Goal: Task Accomplishment & Management: Manage account settings

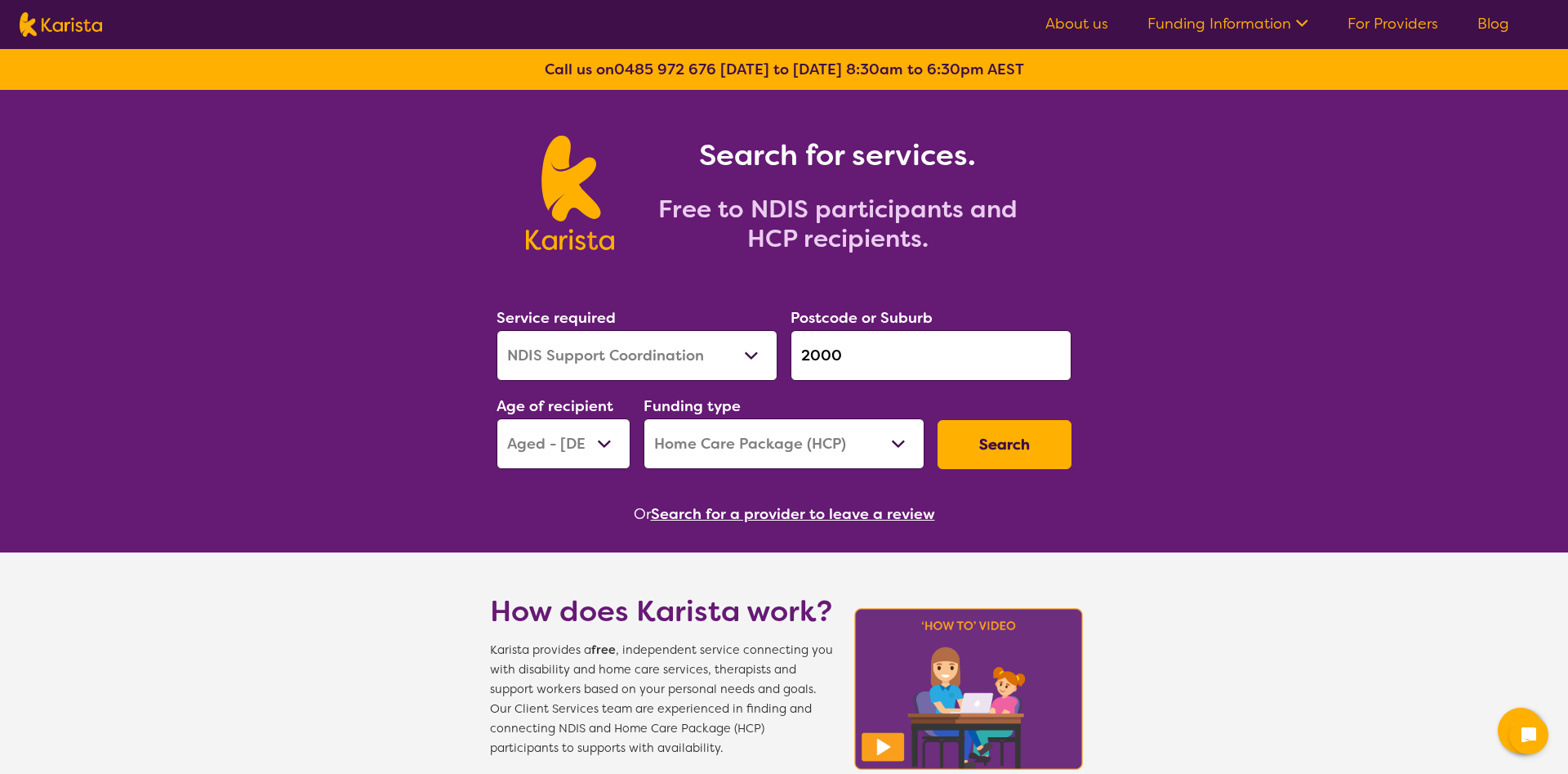
select select "NDIS Support Coordination"
select select "AG"
select select "HCP"
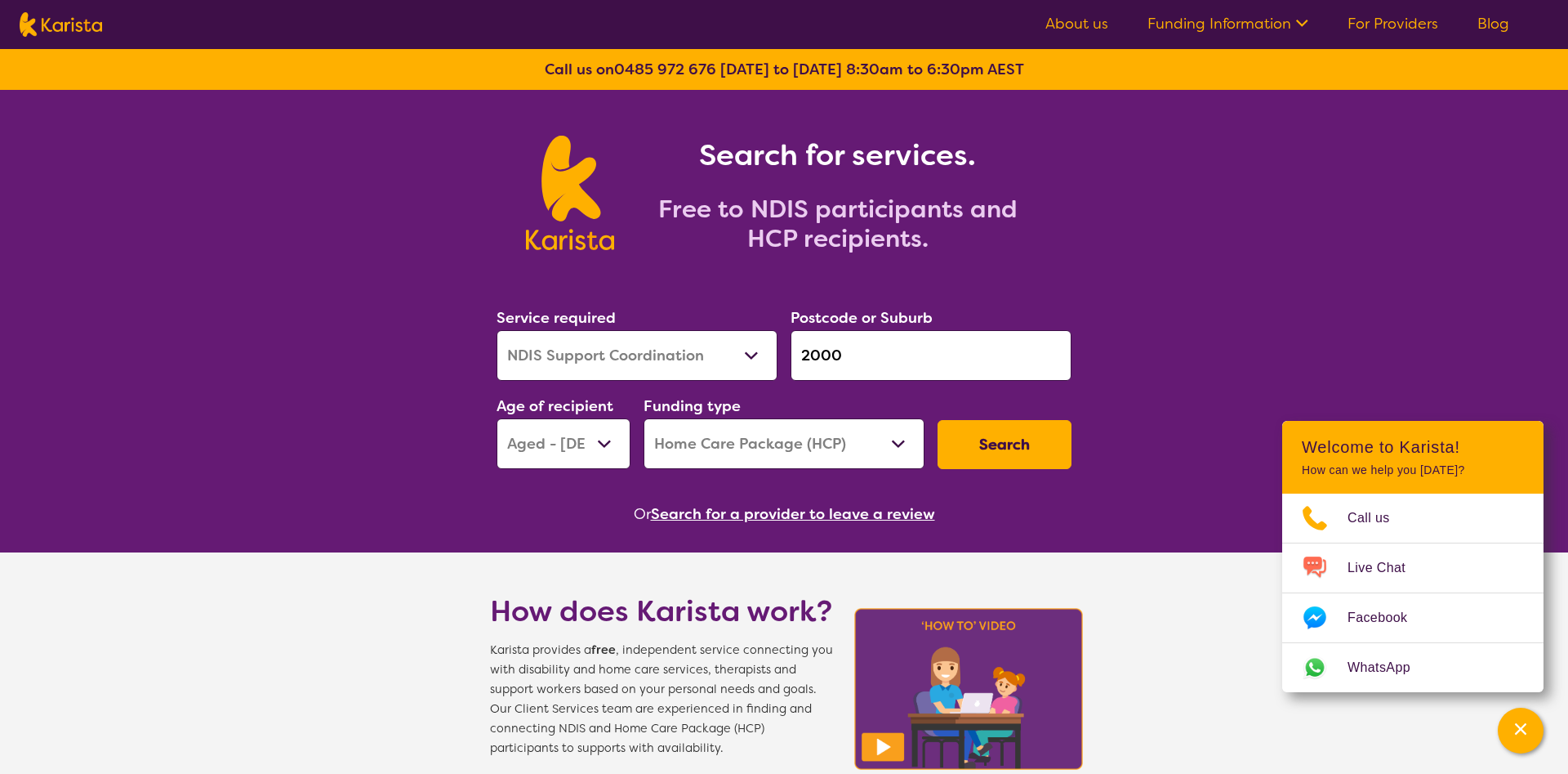
click at [1400, 29] on link "For Providers" at bounding box center [1393, 24] width 90 height 20
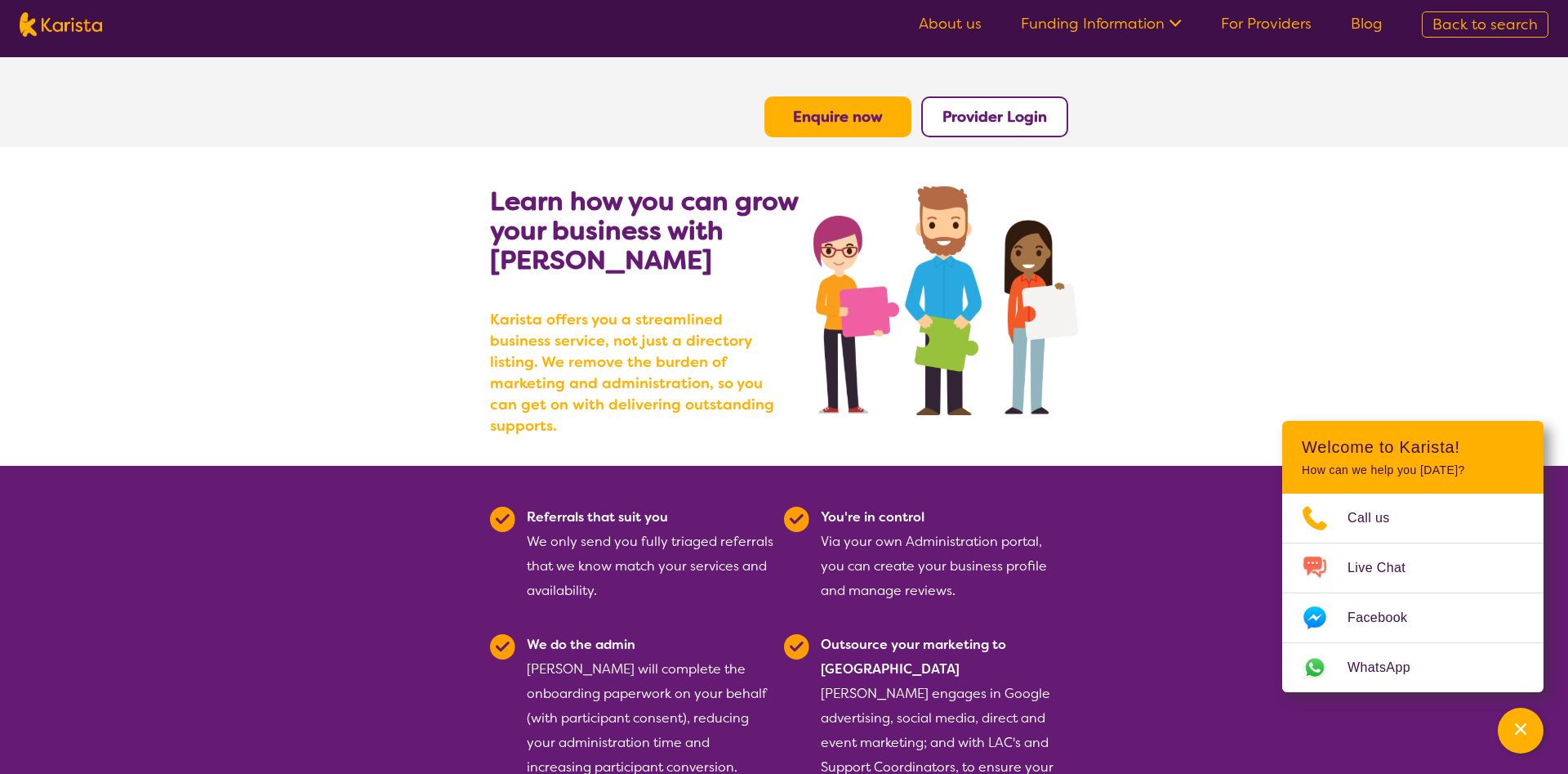
click at [1003, 123] on b "Provider Login" at bounding box center [994, 117] width 104 height 20
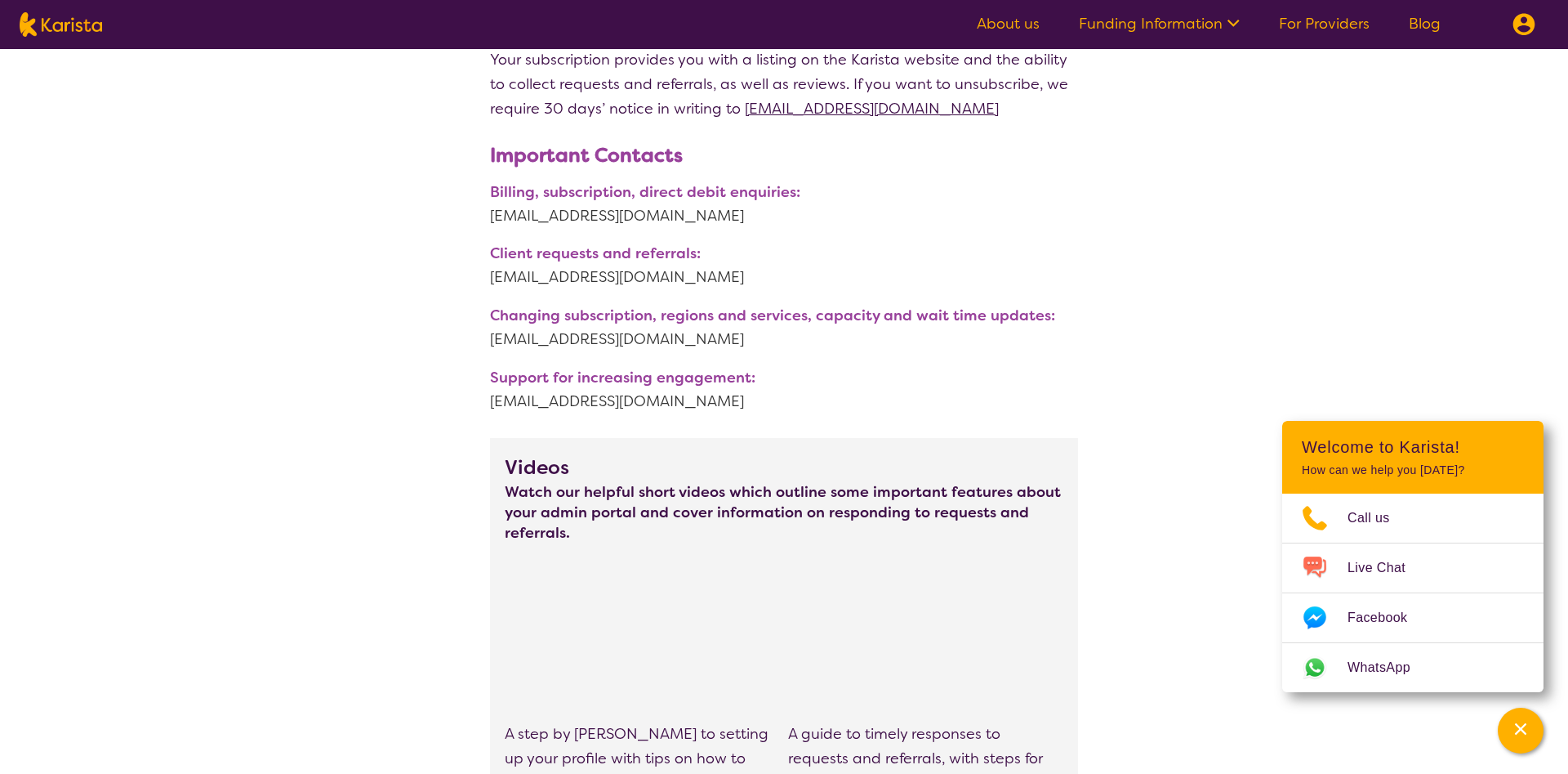
scroll to position [84, 0]
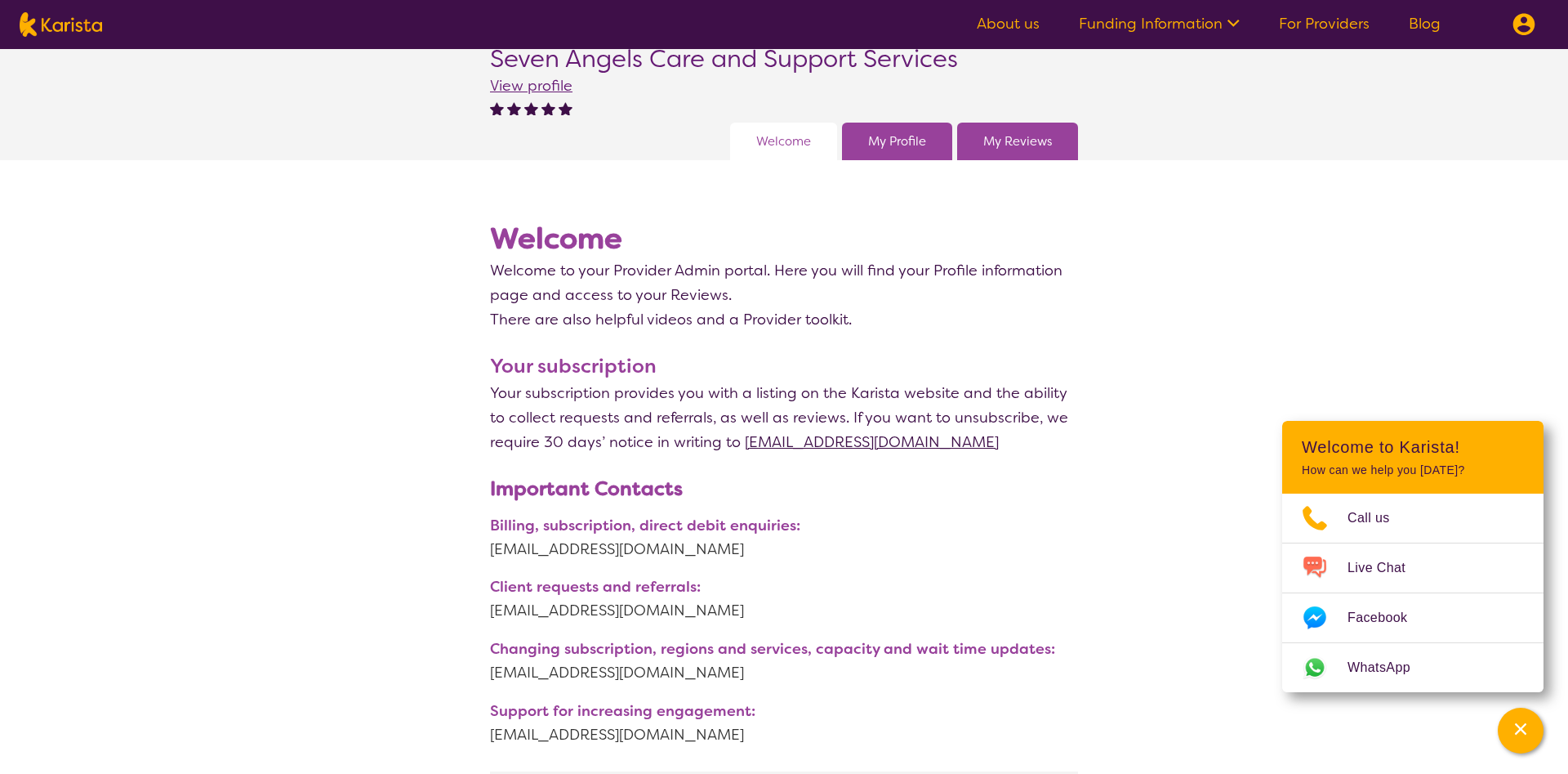
click at [935, 151] on div "My Profile" at bounding box center [897, 141] width 110 height 38
click at [908, 143] on link "My Profile" at bounding box center [897, 141] width 58 height 25
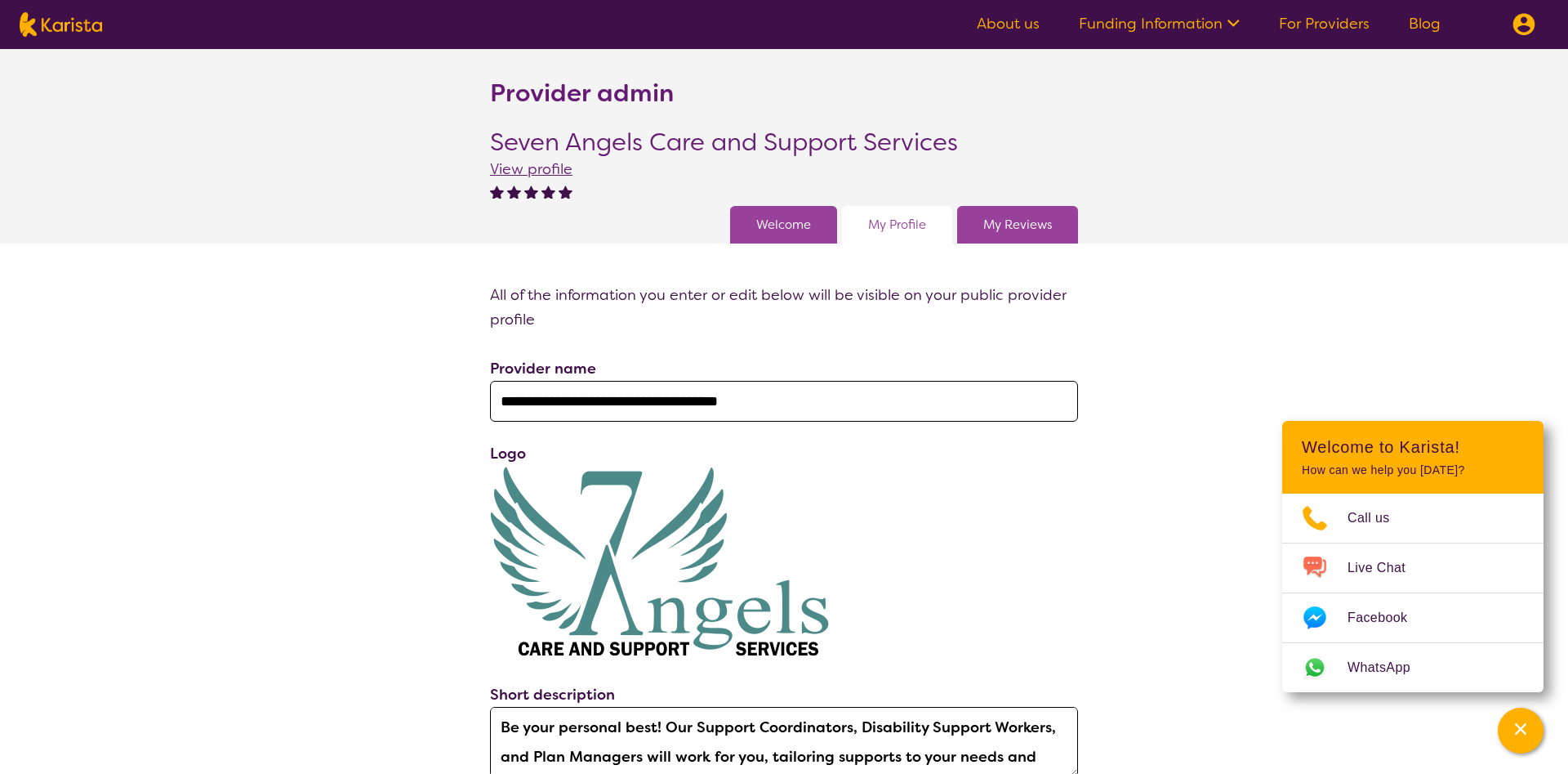
click at [789, 234] on link "Welcome" at bounding box center [784, 225] width 55 height 25
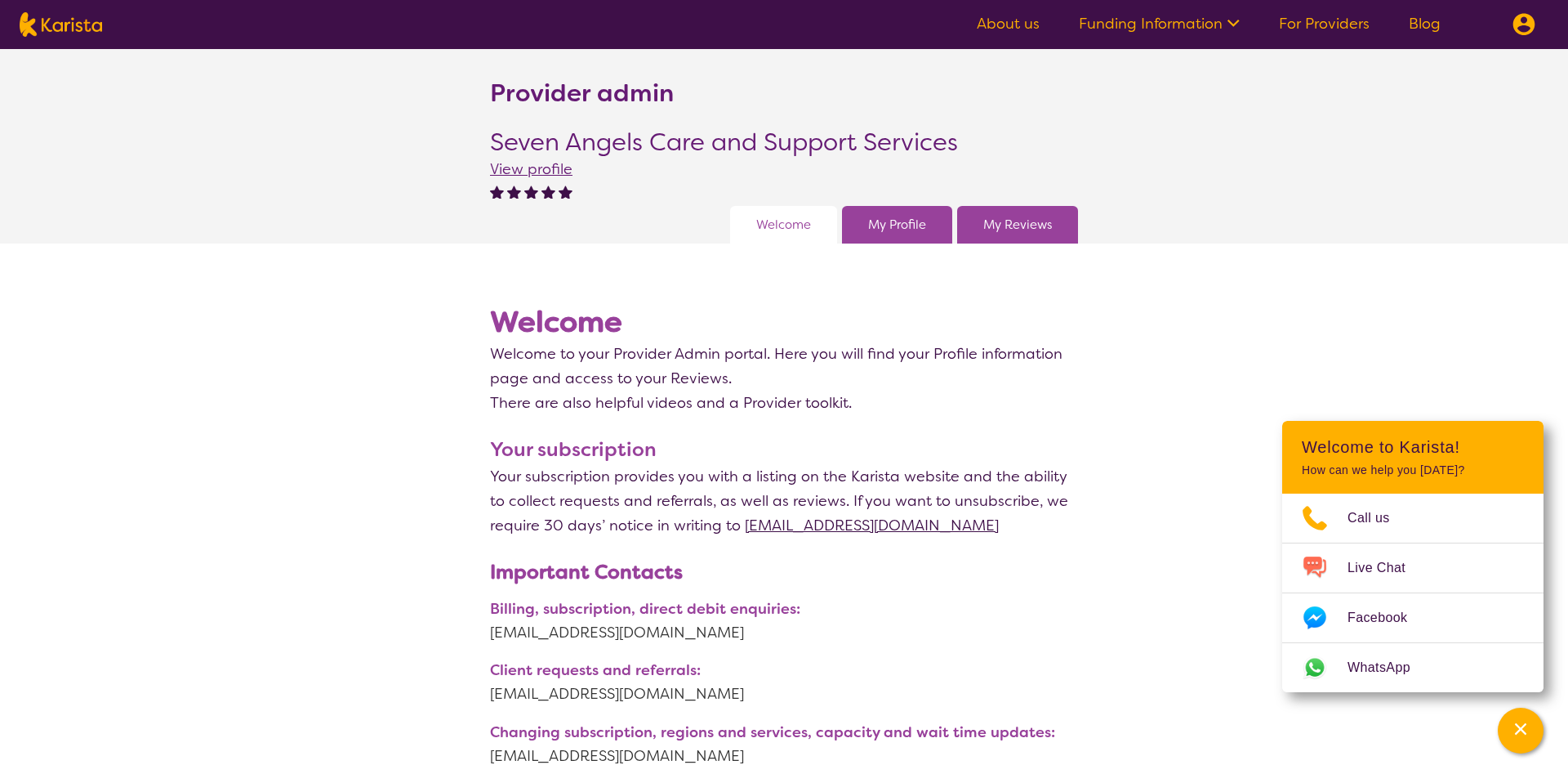
click at [912, 226] on link "My Profile" at bounding box center [897, 225] width 58 height 25
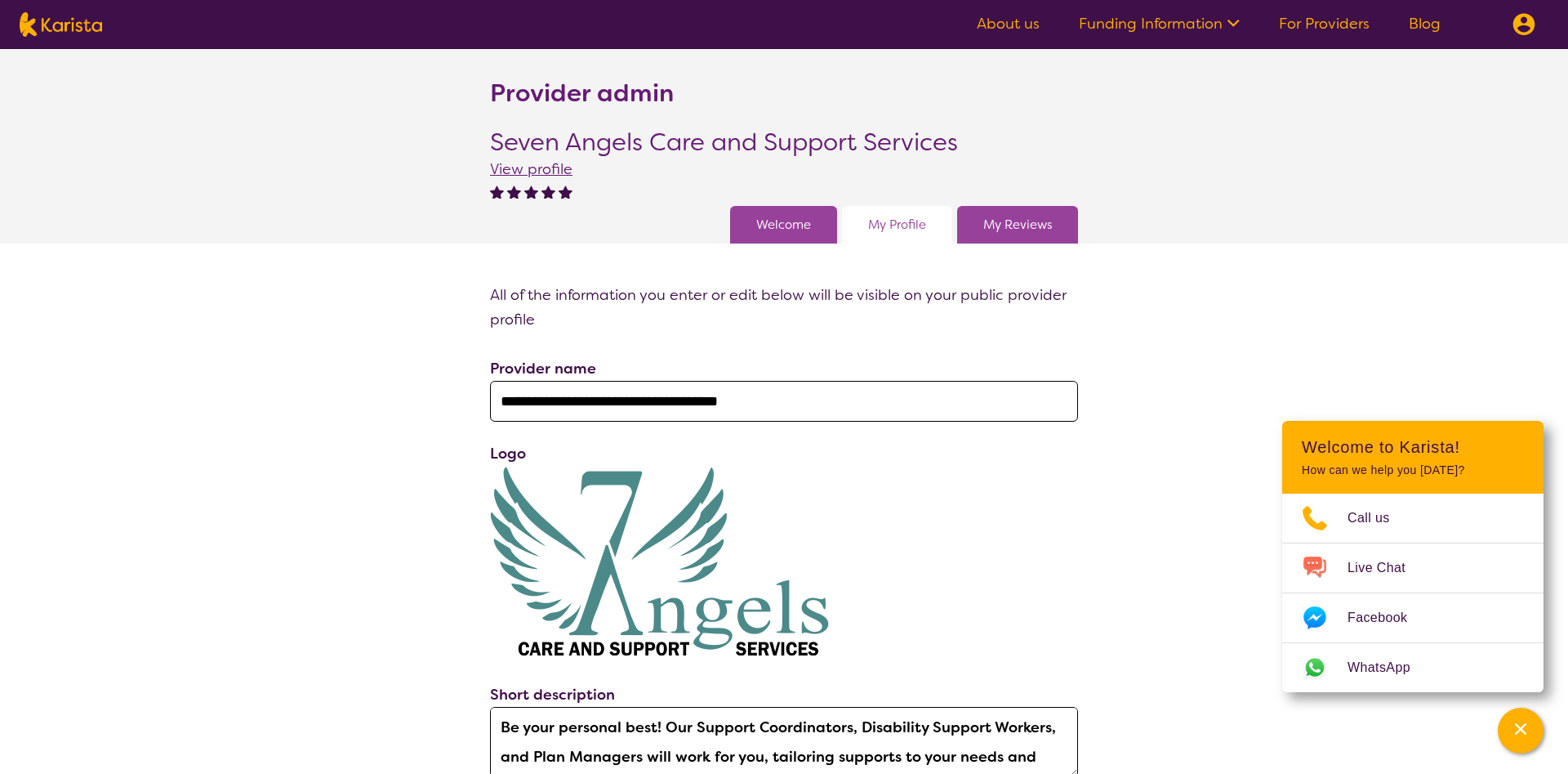
click at [972, 221] on div "My Reviews" at bounding box center [1017, 225] width 121 height 38
click at [1039, 233] on link "My Reviews" at bounding box center [1018, 225] width 69 height 25
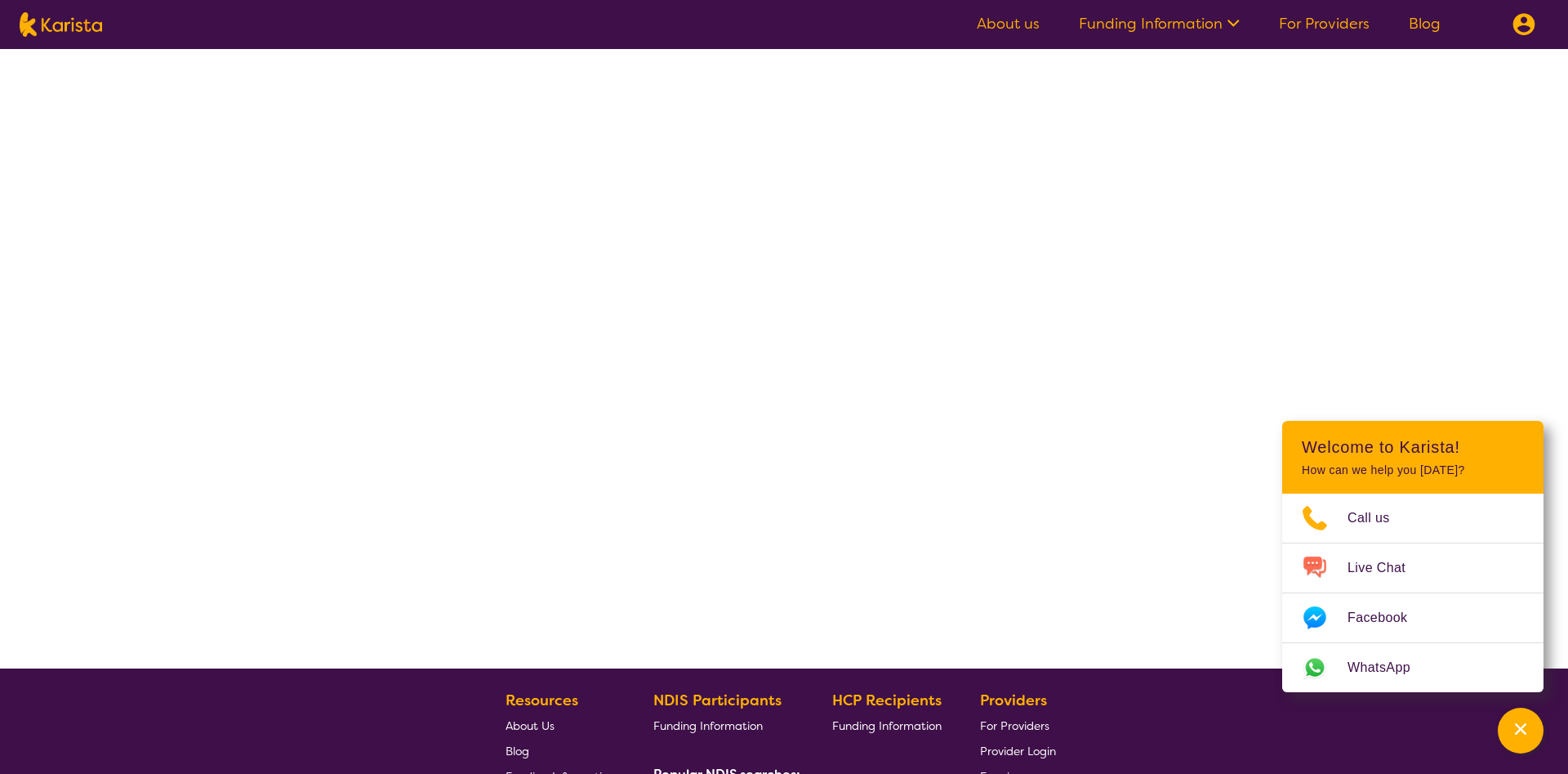
click at [1306, 22] on link "For Providers" at bounding box center [1324, 24] width 90 height 20
click at [1302, 15] on link "For Providers" at bounding box center [1324, 24] width 90 height 20
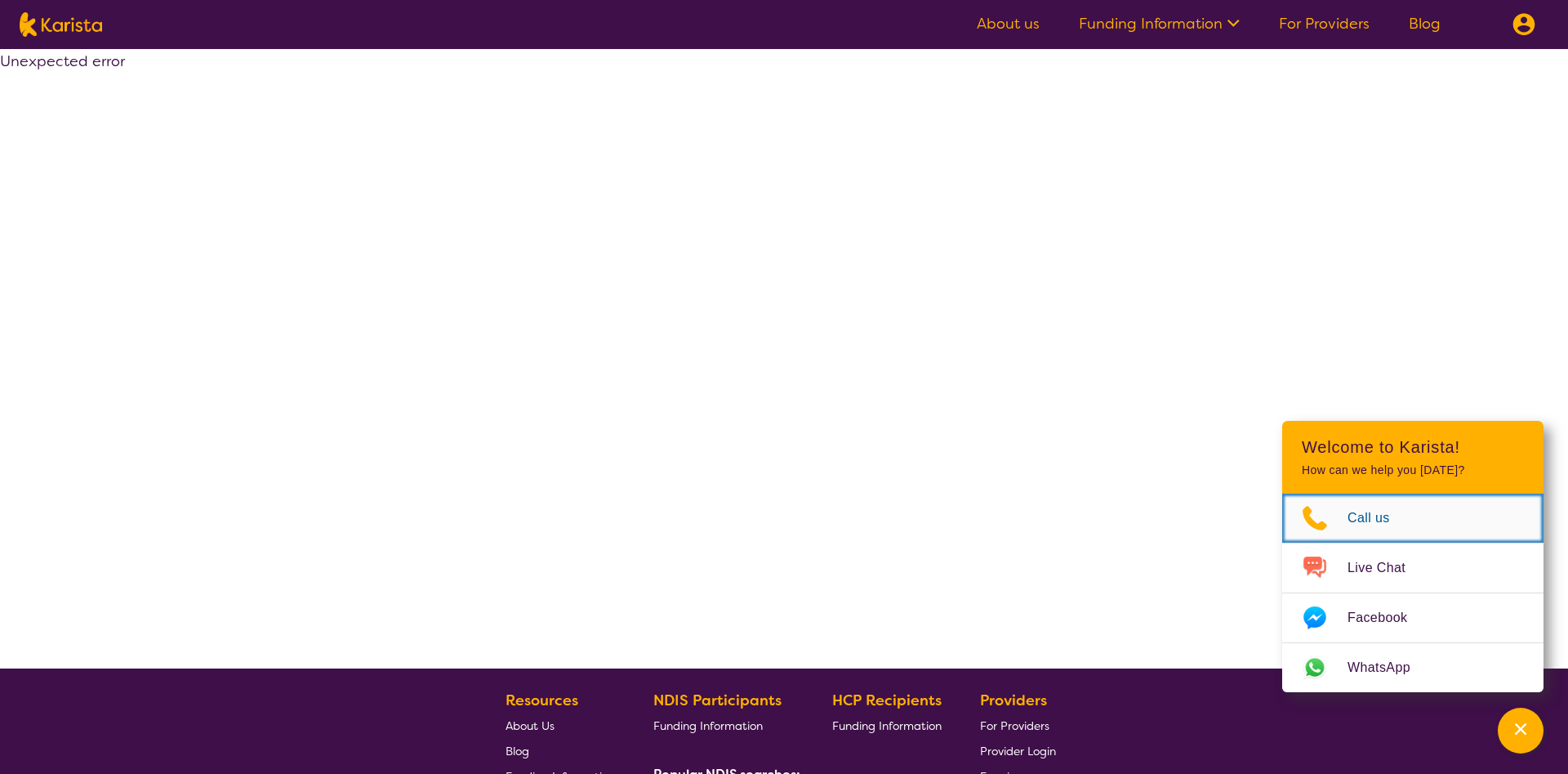
click at [1370, 503] on link "Call us" at bounding box center [1413, 518] width 262 height 49
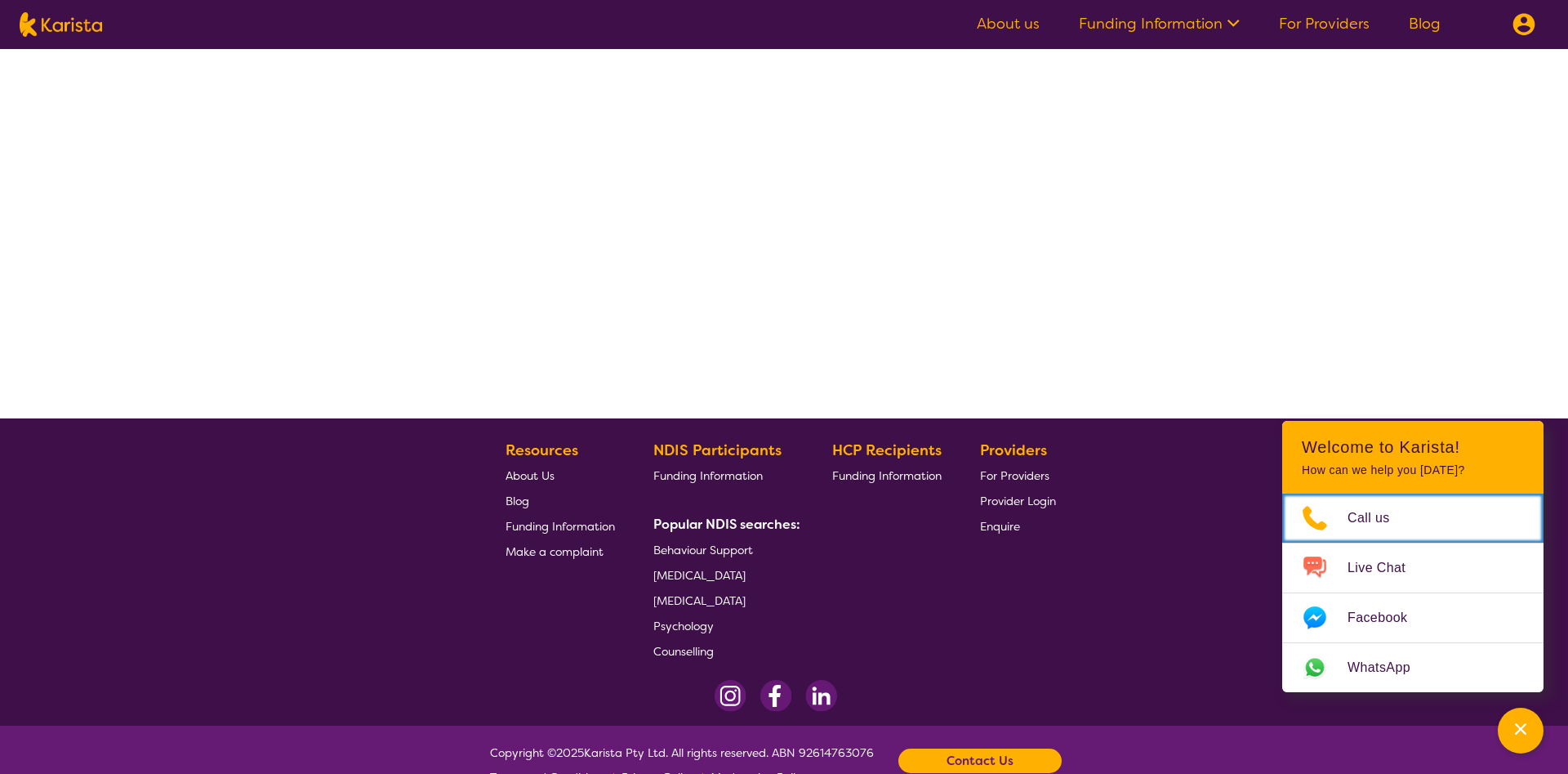
scroll to position [264, 0]
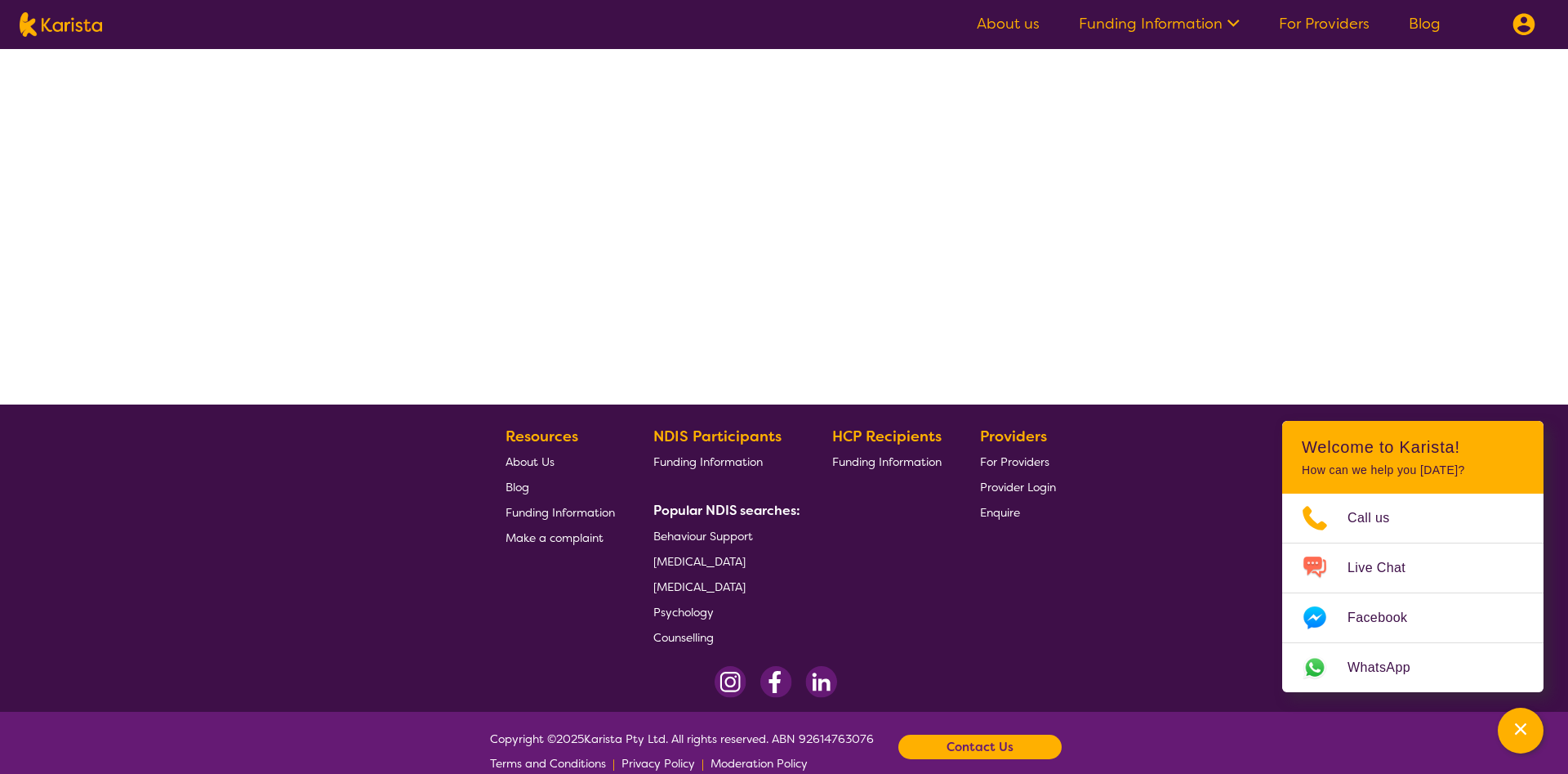
click at [953, 735] on div "Contact Us" at bounding box center [980, 747] width 163 height 25
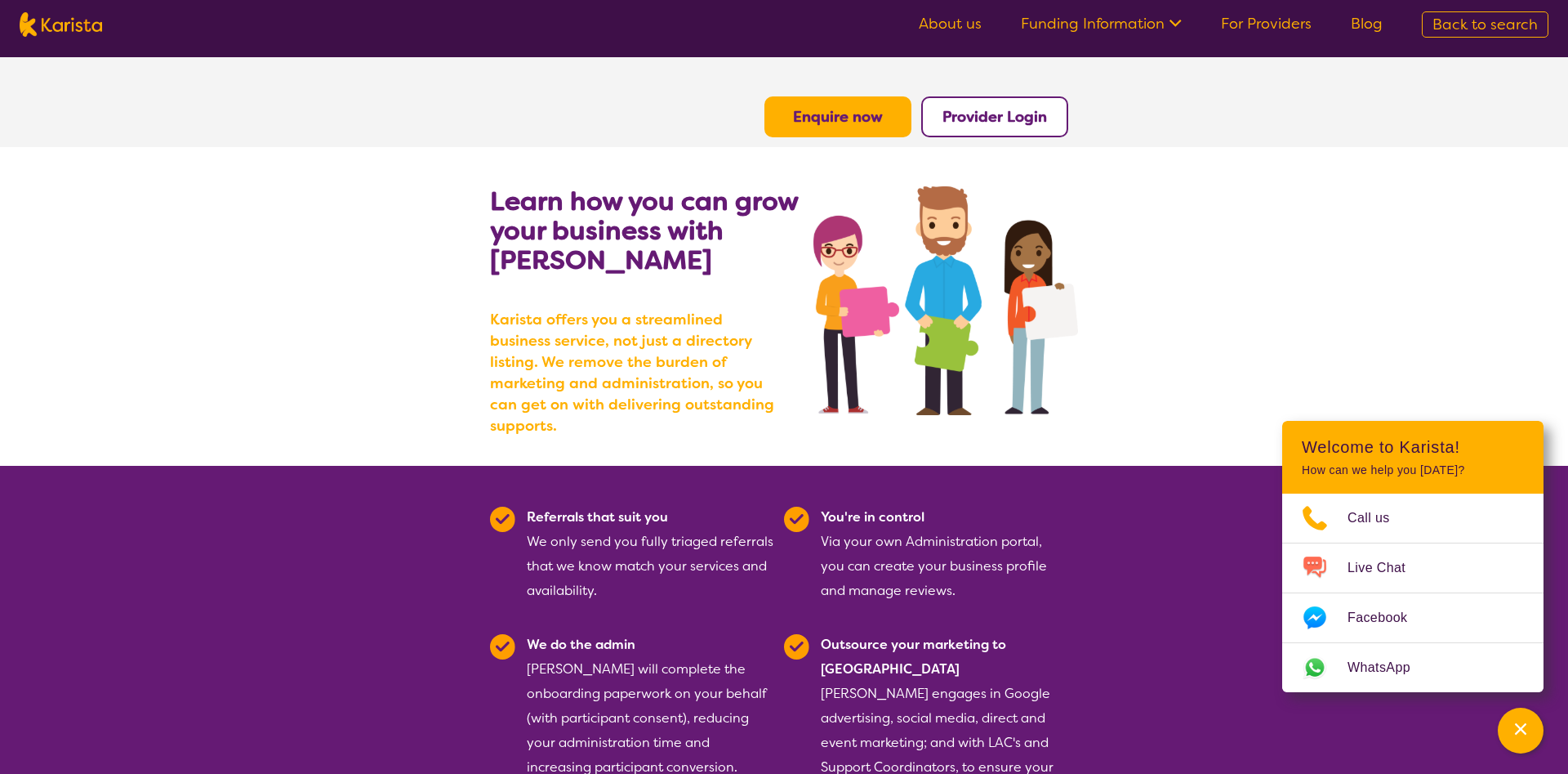
click at [1029, 133] on button "Provider Login" at bounding box center [994, 117] width 147 height 41
click at [955, 126] on b "Provider Login" at bounding box center [994, 117] width 104 height 20
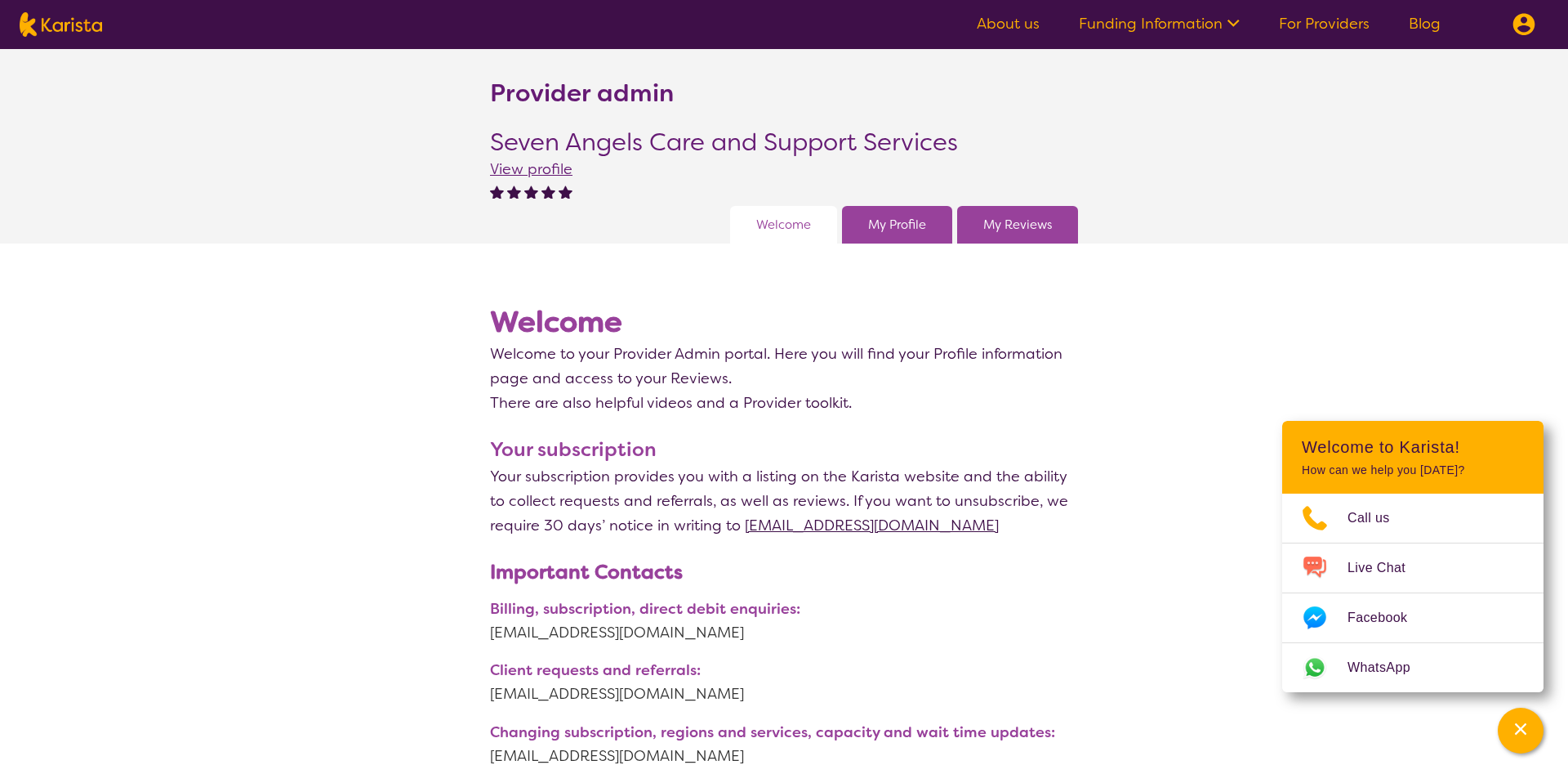
click at [920, 229] on link "My Profile" at bounding box center [897, 225] width 58 height 25
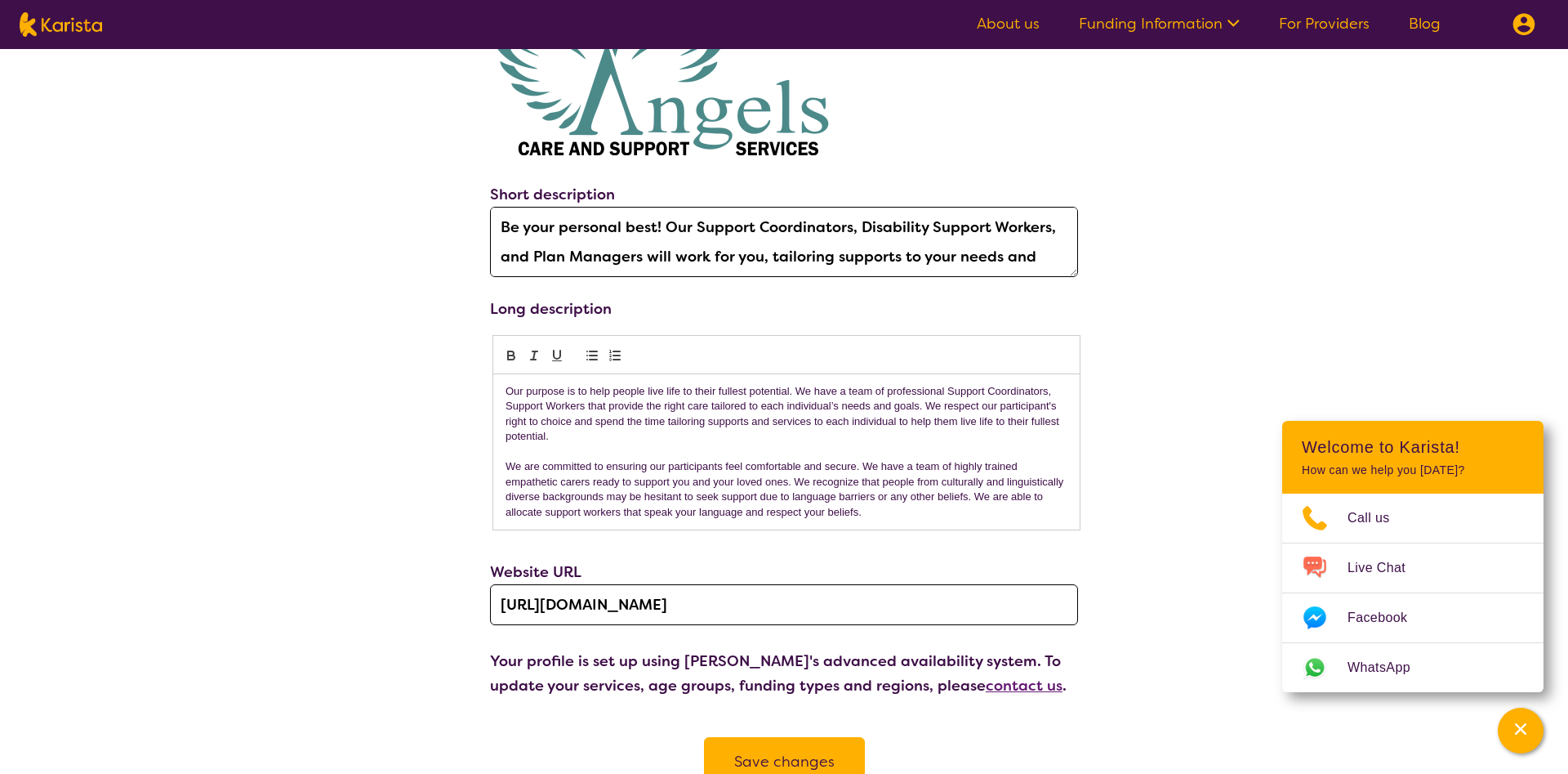
scroll to position [916, 0]
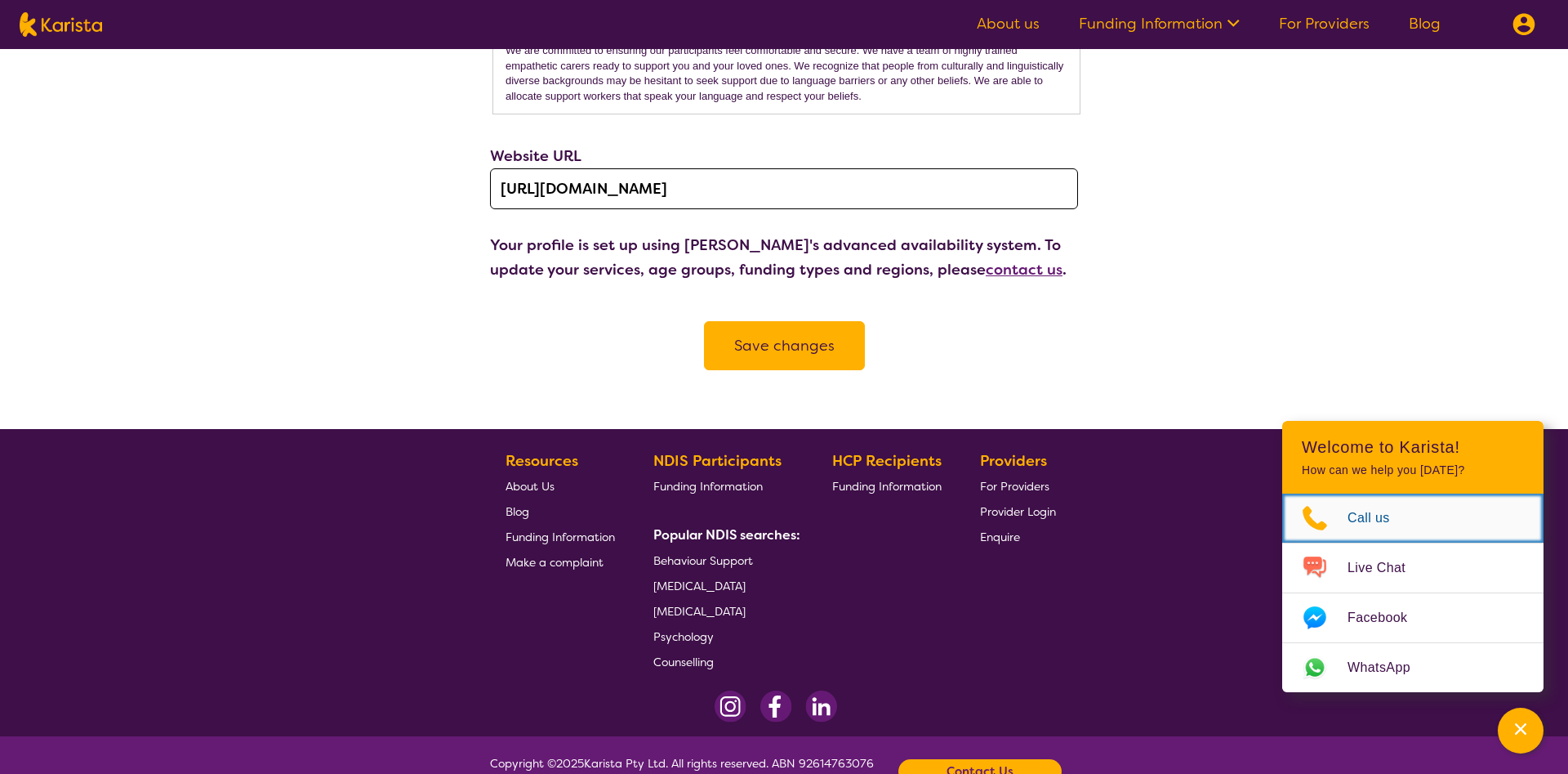
click at [1360, 526] on span "Call us" at bounding box center [1379, 518] width 62 height 25
